Goal: Navigation & Orientation: Find specific page/section

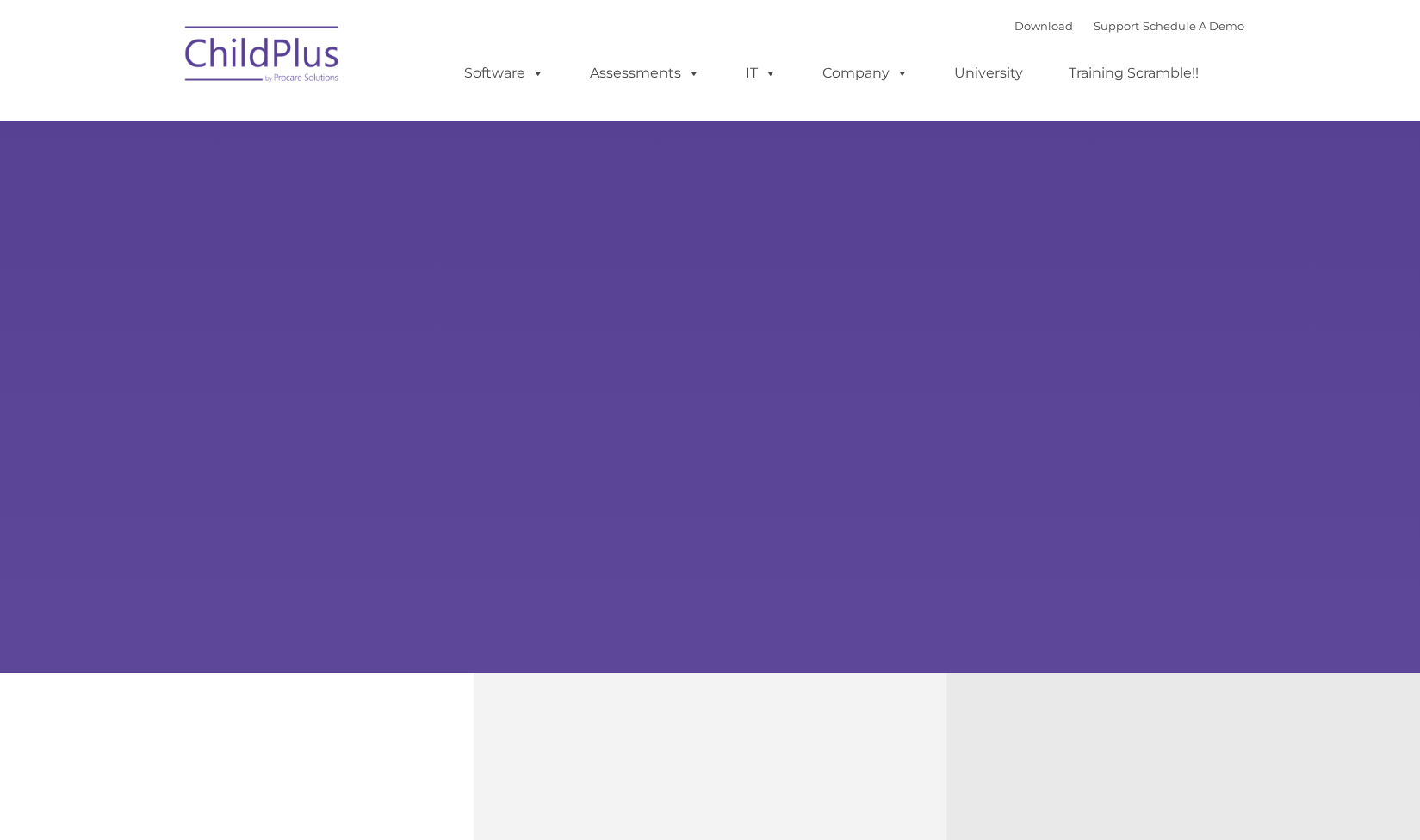
type input ""
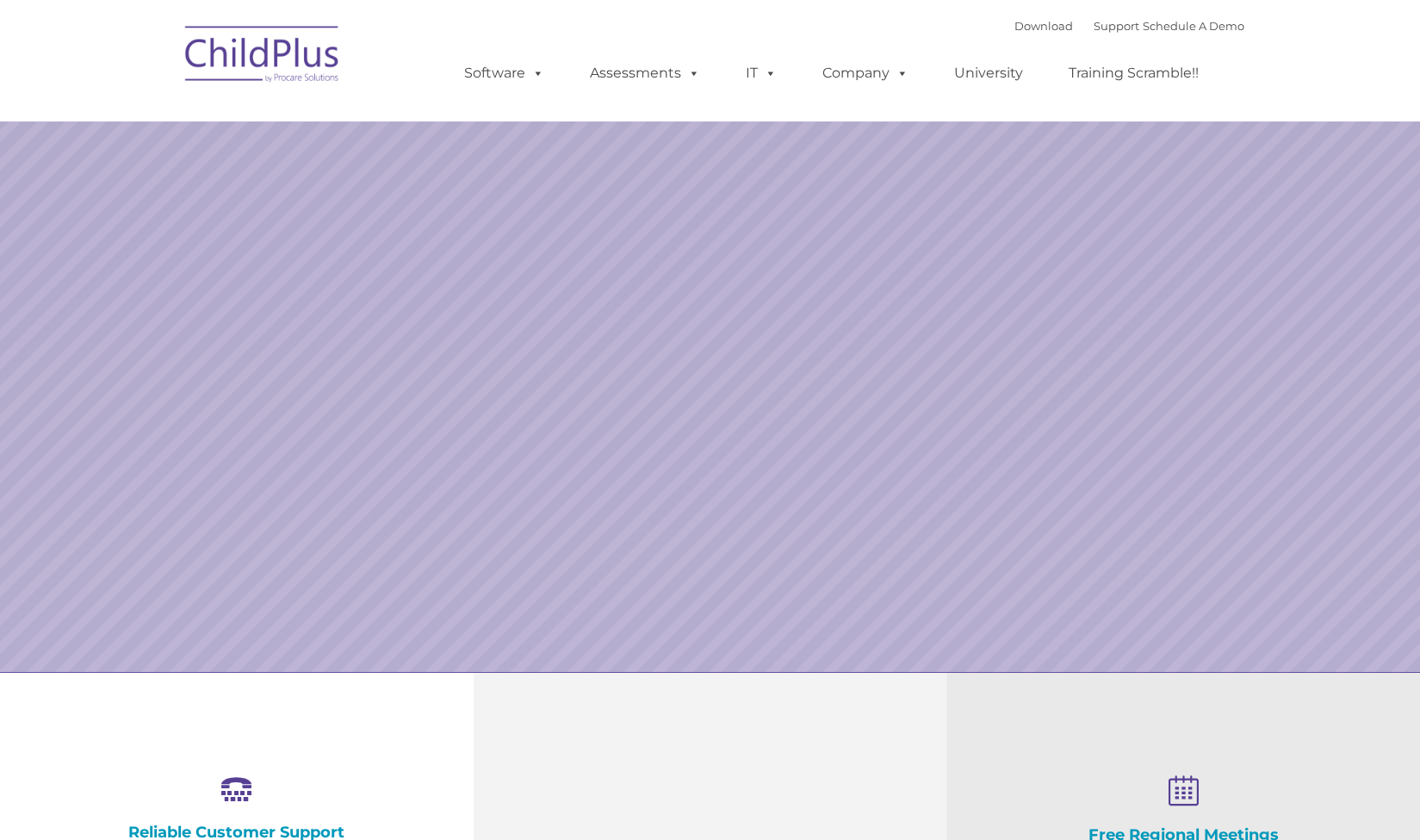
select select "MEDIUM"
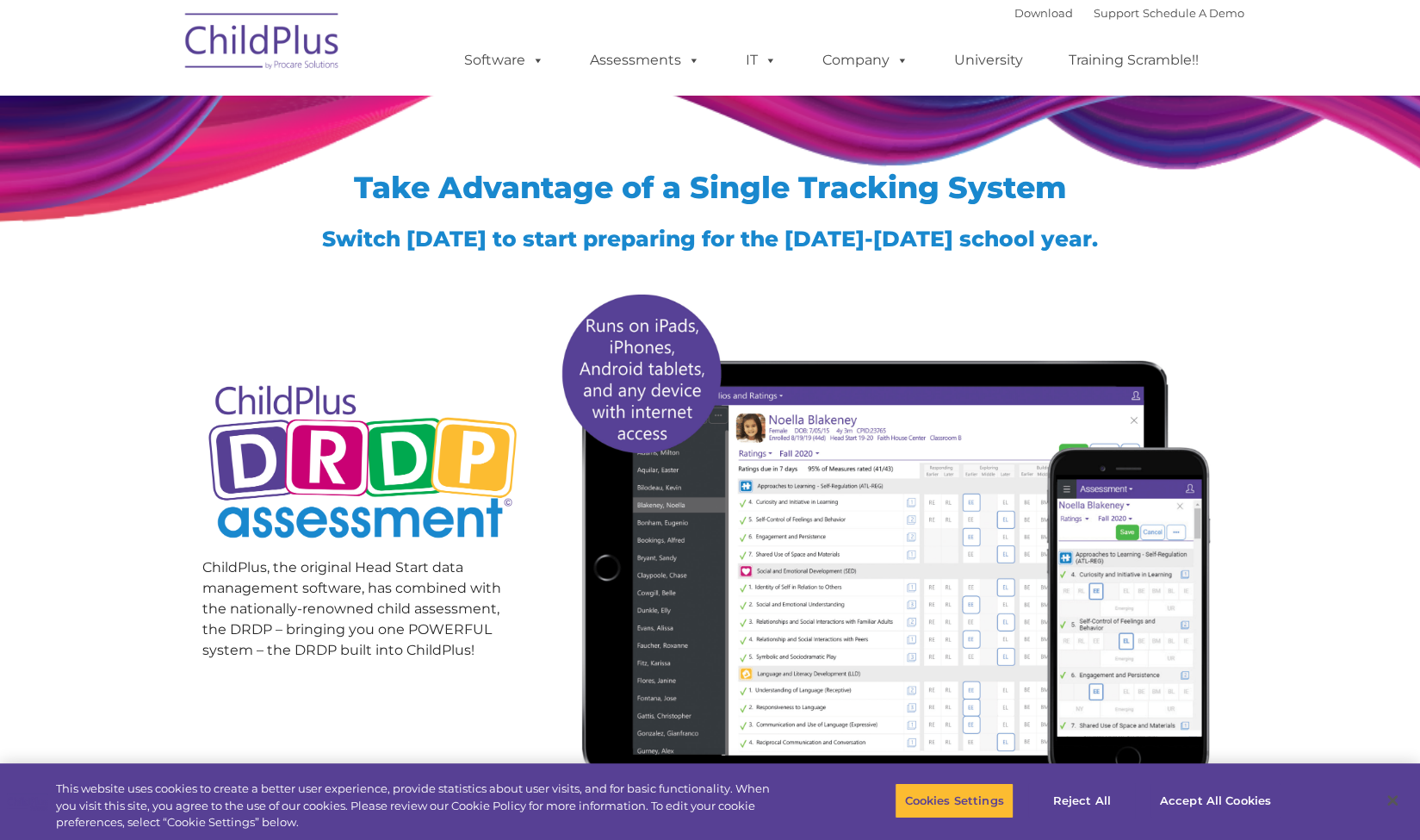
click at [240, 44] on img at bounding box center [263, 43] width 173 height 86
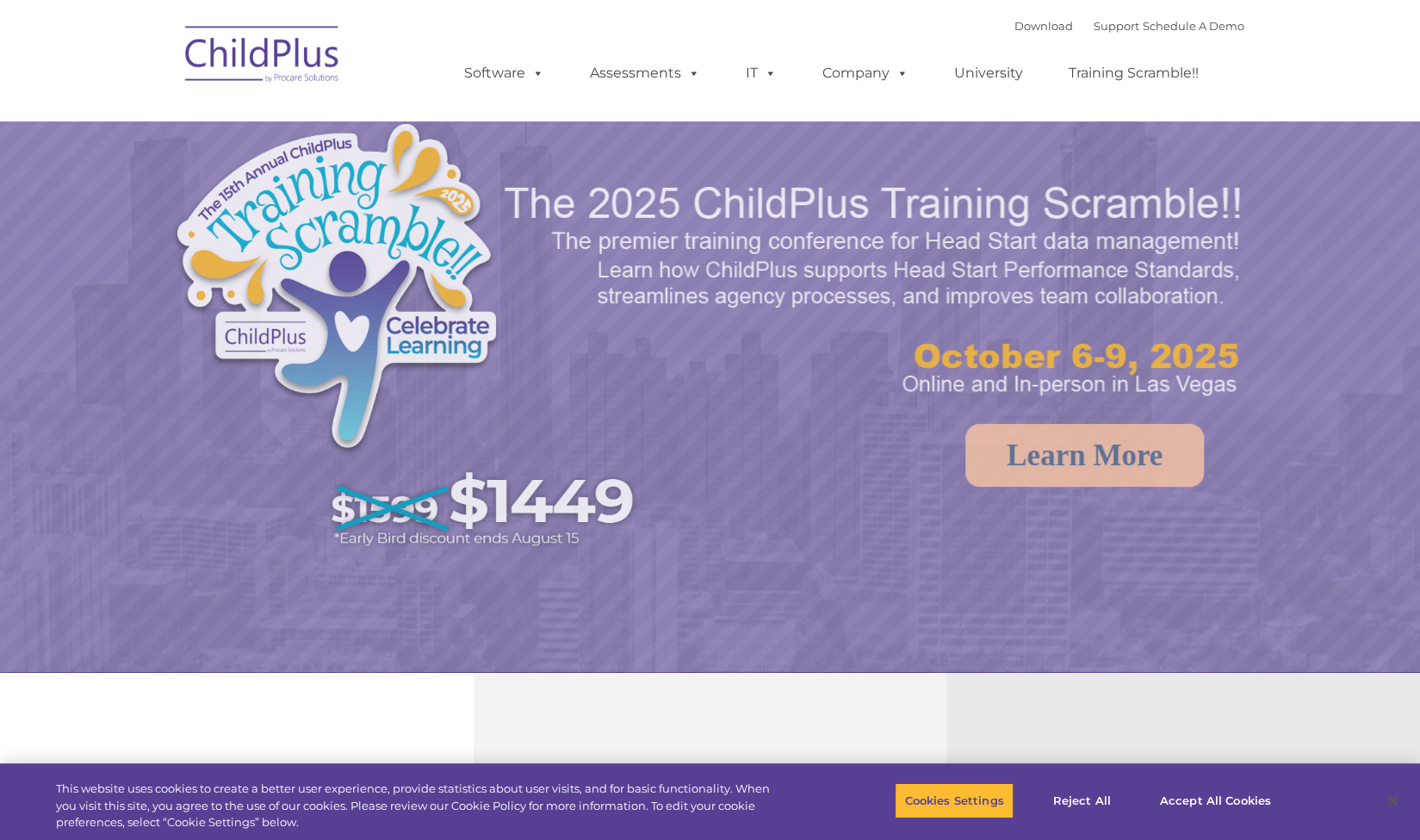
select select "MEDIUM"
